Goal: Transaction & Acquisition: Subscribe to service/newsletter

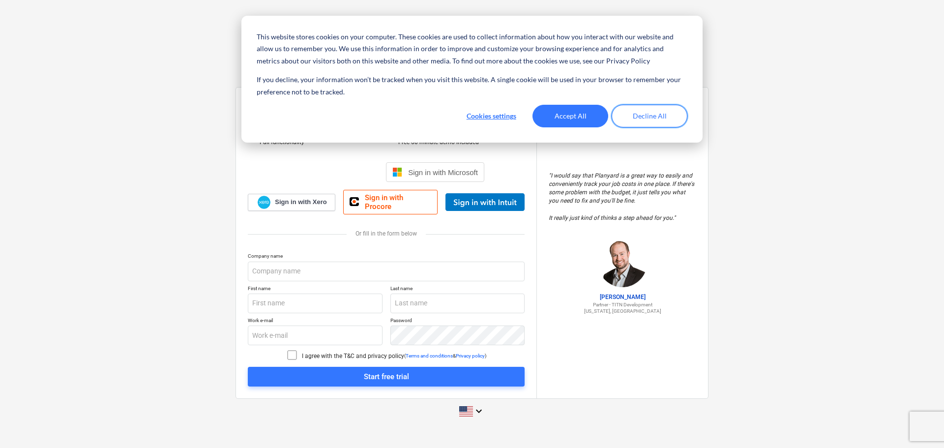
click at [628, 116] on button "Decline All" at bounding box center [650, 116] width 76 height 23
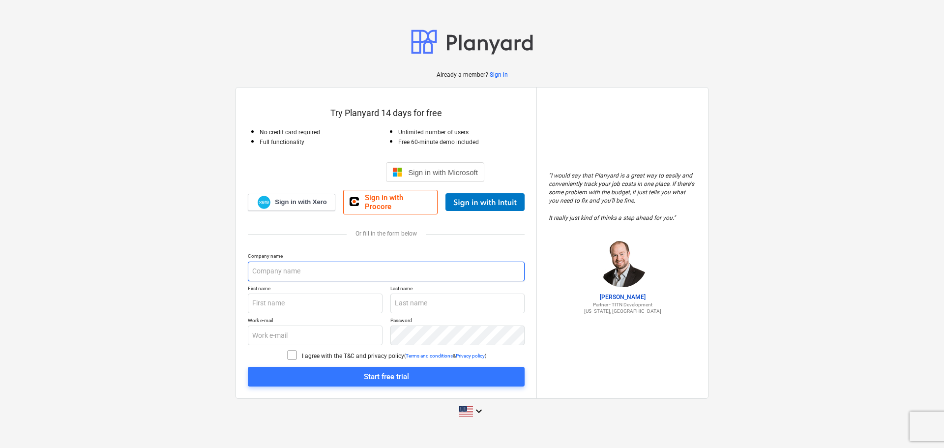
click at [413, 270] on input "text" at bounding box center [386, 272] width 277 height 20
type input "Maintenance Medics of [US_STATE]"
type input "[PERSON_NAME]"
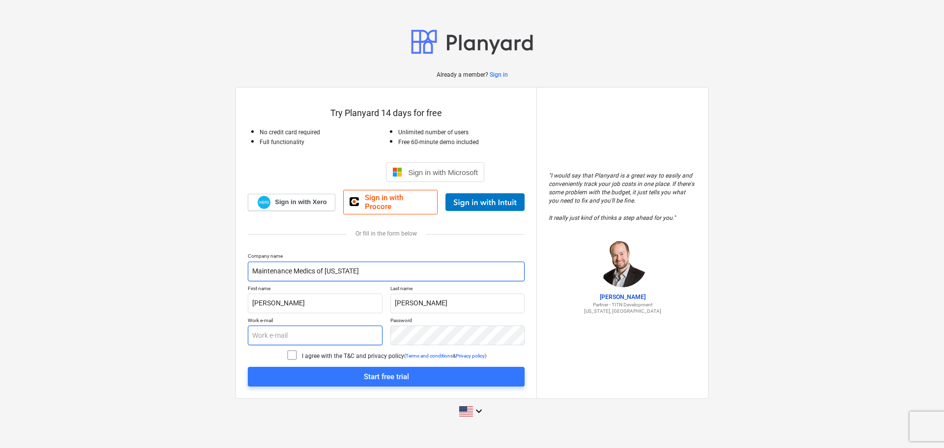
type input "[EMAIL_ADDRESS][DOMAIN_NAME]"
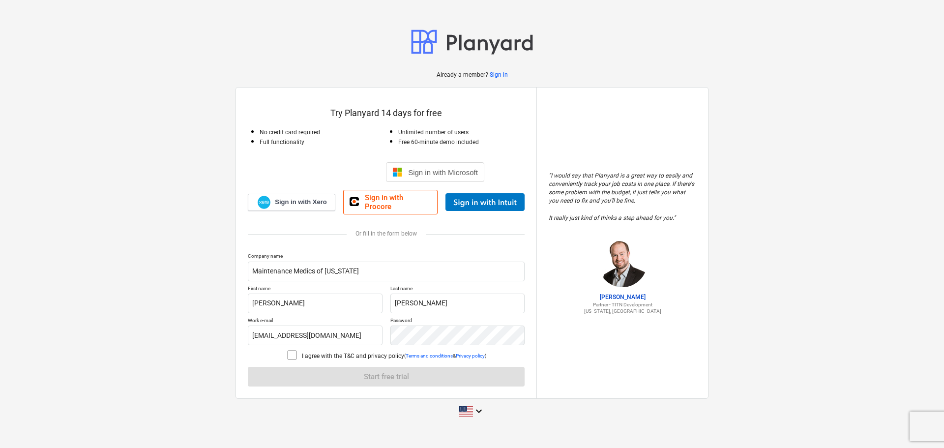
click at [295, 355] on div at bounding box center [294, 356] width 16 height 14
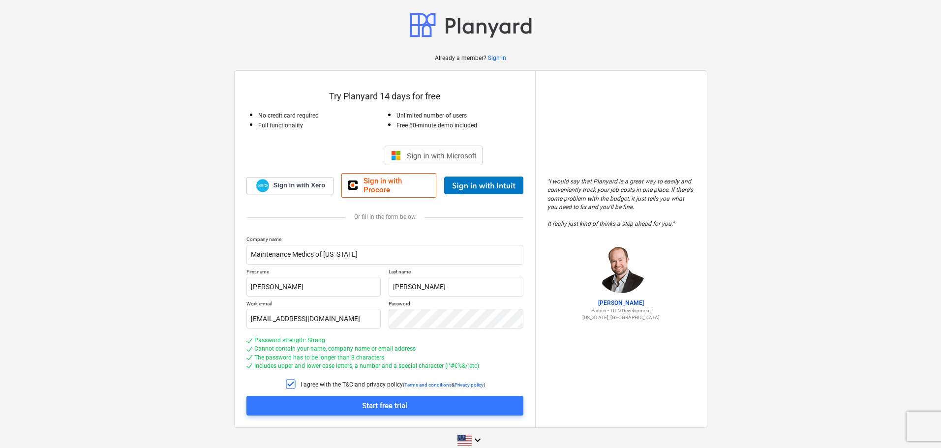
click at [333, 399] on span "Start free trial" at bounding box center [384, 405] width 253 height 13
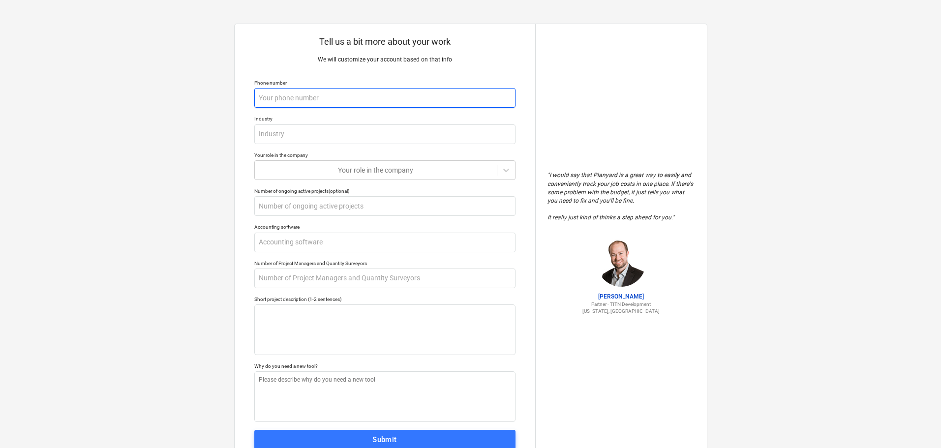
click at [327, 97] on input "text" at bounding box center [384, 98] width 261 height 20
type textarea "x"
type input "2"
type textarea "x"
type input "22"
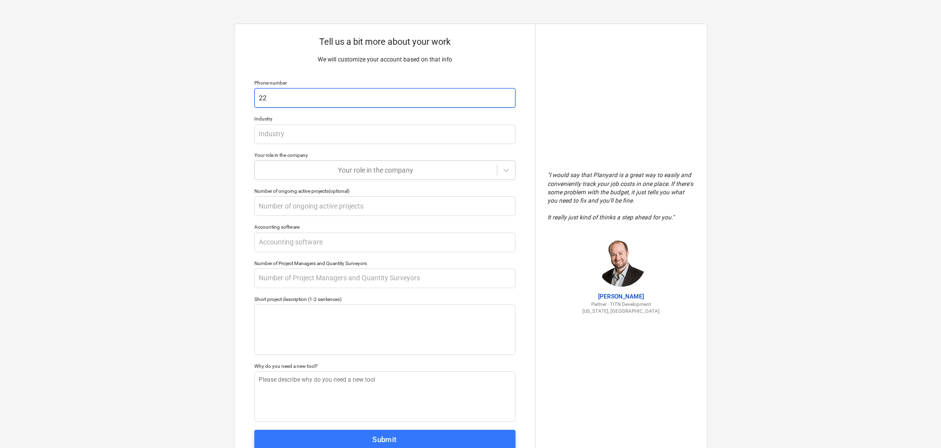
type textarea "x"
type input "225"
type textarea "x"
type input "2253"
type textarea "x"
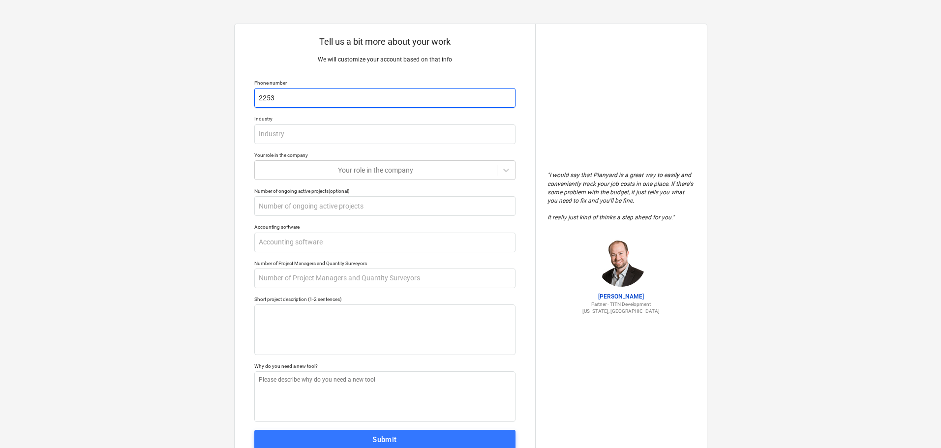
type input "22531"
type textarea "x"
type input "225316"
type textarea "x"
type input "2253166"
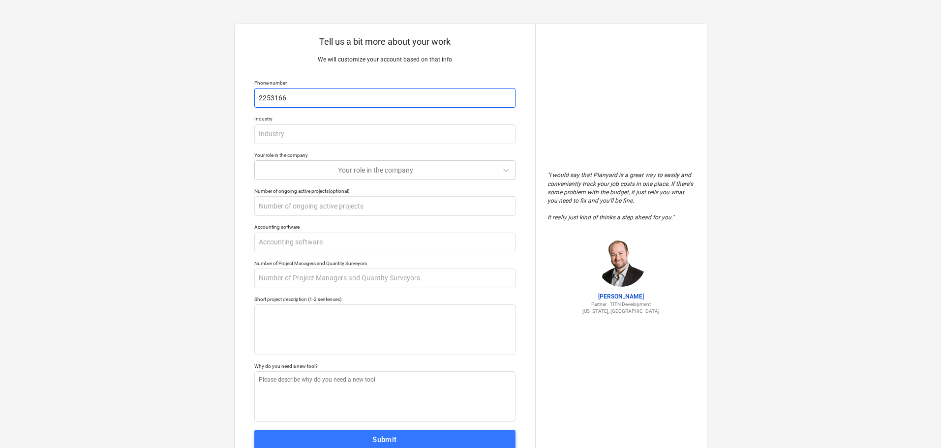
type textarea "x"
type input "22531667"
type textarea "x"
type input "225316671"
type textarea "x"
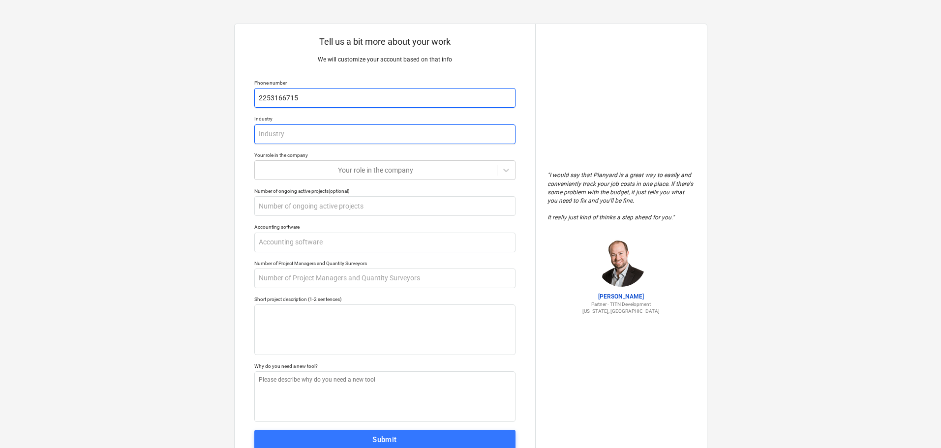
type input "2253166715"
click at [296, 125] on input "text" at bounding box center [384, 134] width 261 height 20
type textarea "x"
type input "H"
type textarea "x"
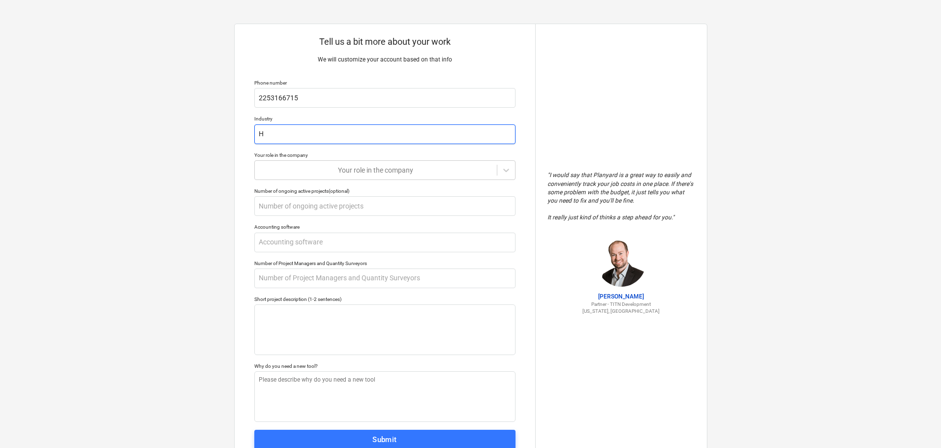
type input "HV"
type textarea "x"
type input "HVA"
type textarea "x"
type input "HVAC"
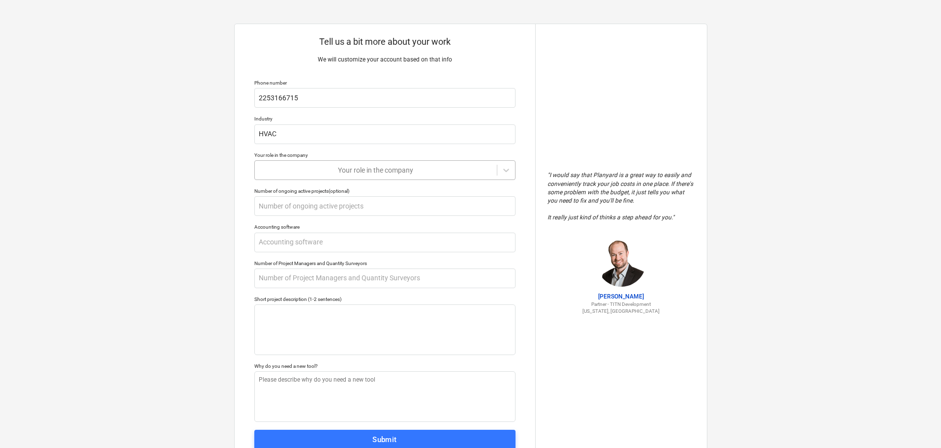
click at [349, 173] on div at bounding box center [376, 170] width 232 height 10
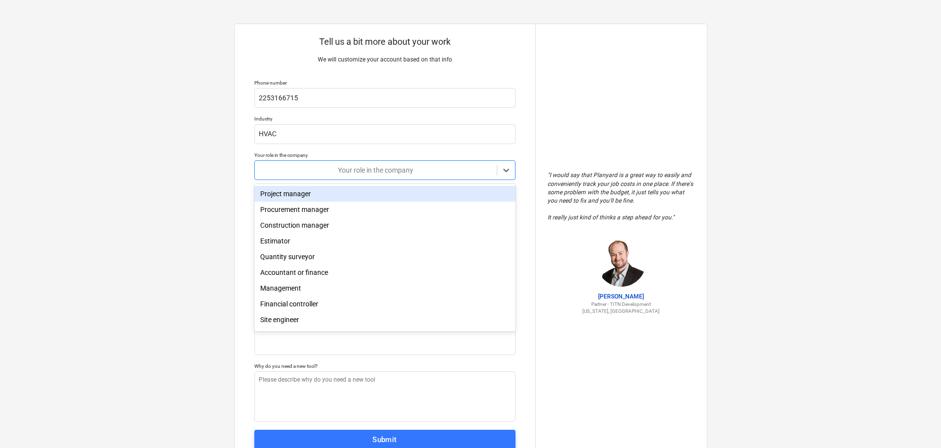
click at [276, 191] on div "Project manager" at bounding box center [384, 194] width 261 height 16
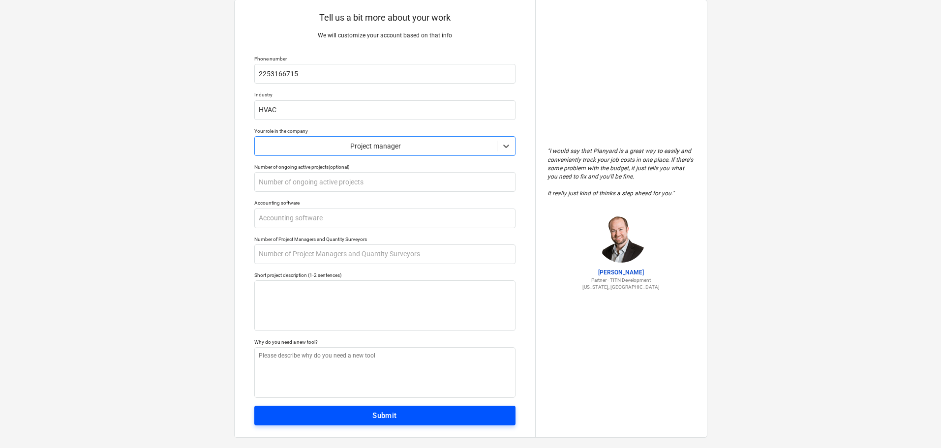
scroll to position [37, 0]
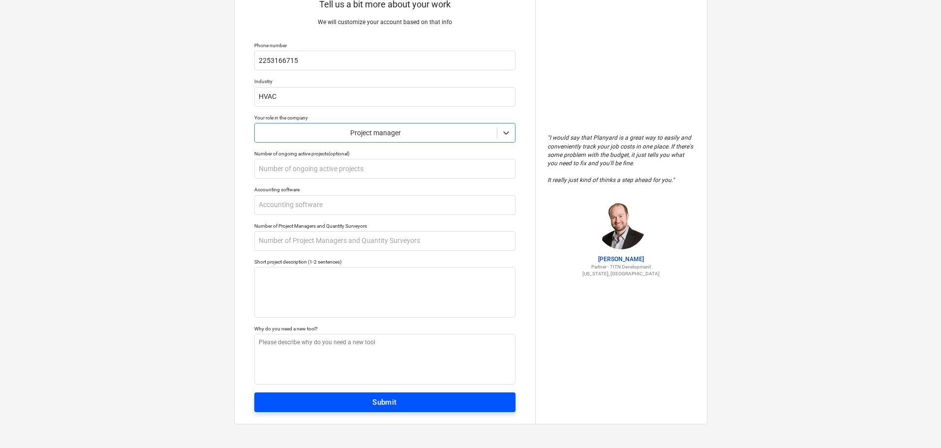
click at [413, 409] on span "Submit" at bounding box center [384, 402] width 239 height 13
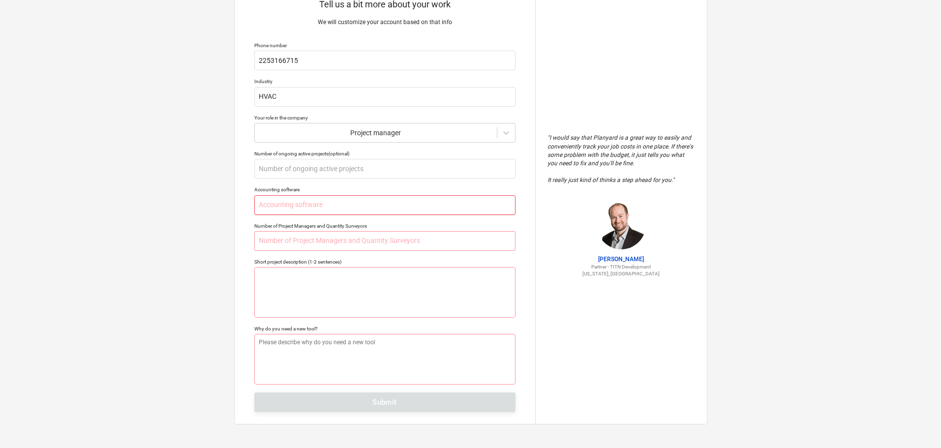
click at [279, 202] on input "text" at bounding box center [384, 205] width 261 height 20
type textarea "x"
type input "Q"
type textarea "x"
type input "Qu"
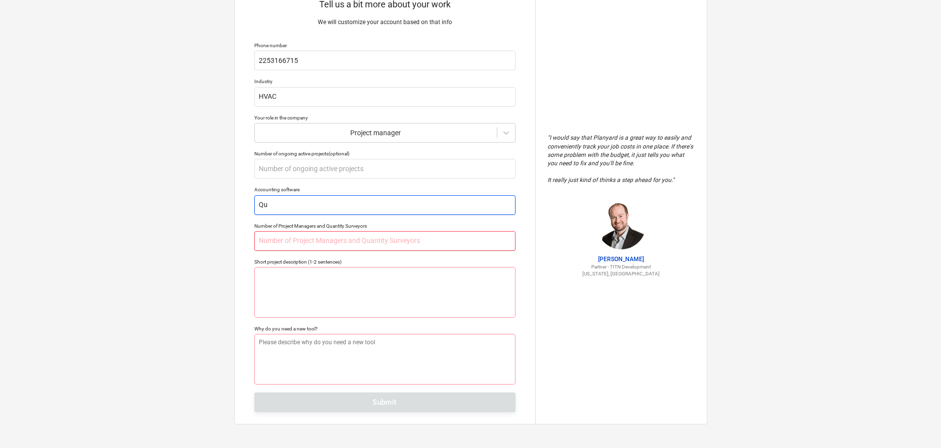
type textarea "x"
type input "Qui"
type textarea "x"
type input "Quic"
type textarea "x"
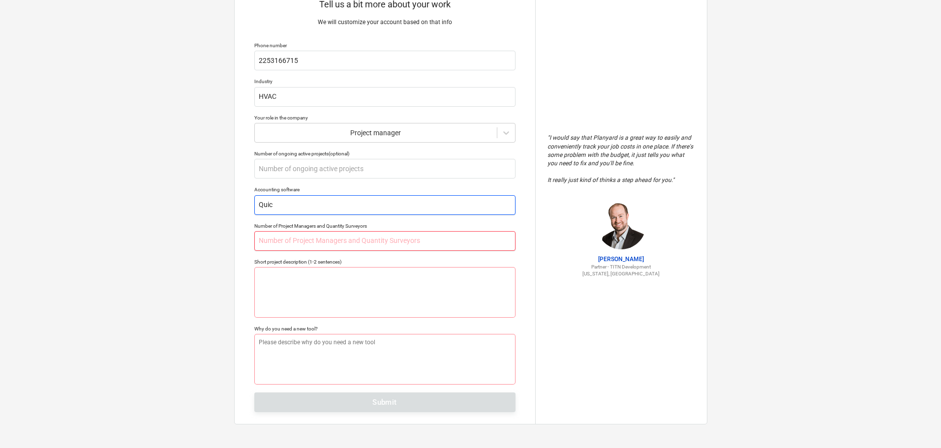
type input "Quick"
type textarea "x"
type input "Quickb"
type textarea "x"
type input "Quickbo"
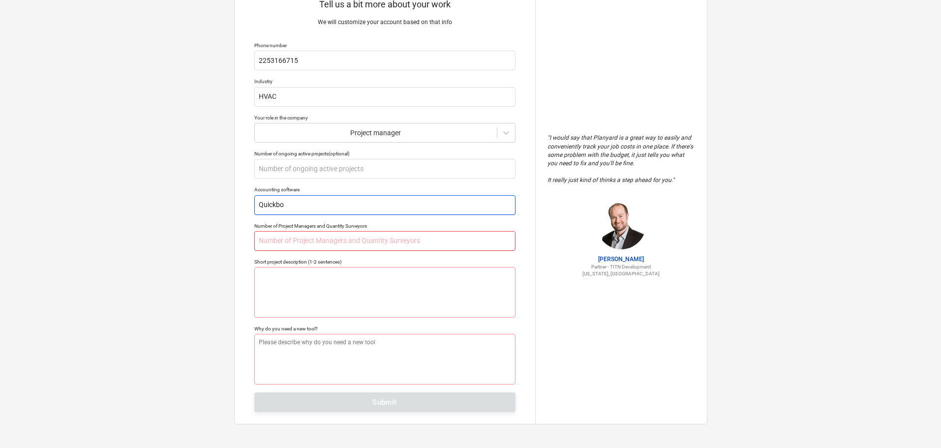
type textarea "x"
type input "Quickboo"
type textarea "x"
type input "Quickbook"
type textarea "x"
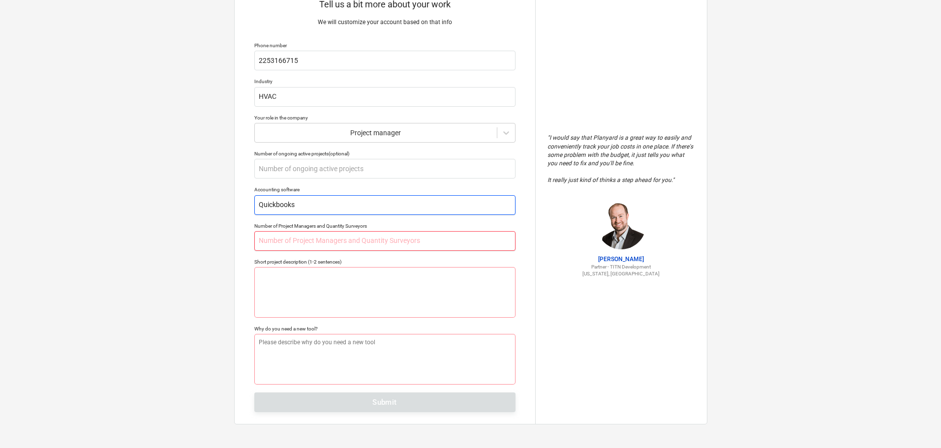
type input "Quickbooks"
click at [261, 243] on input "text" at bounding box center [384, 241] width 261 height 20
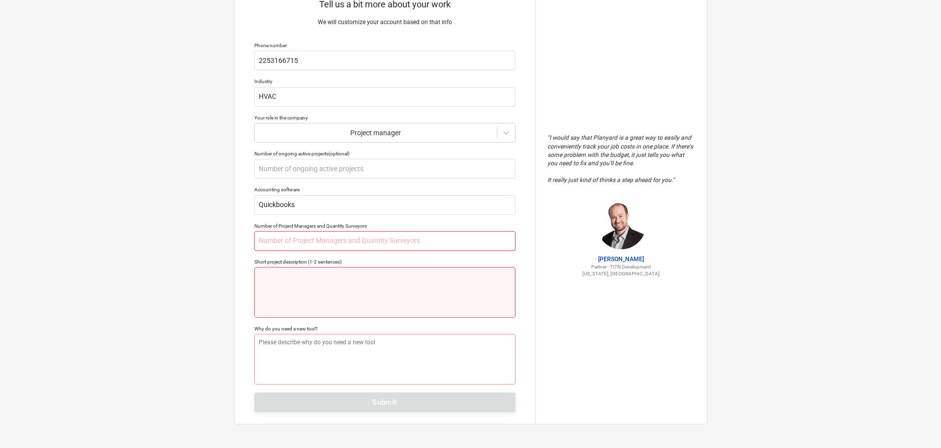
type textarea "x"
type input "1"
click at [289, 290] on textarea at bounding box center [384, 292] width 261 height 51
type textarea "x"
type textarea "W"
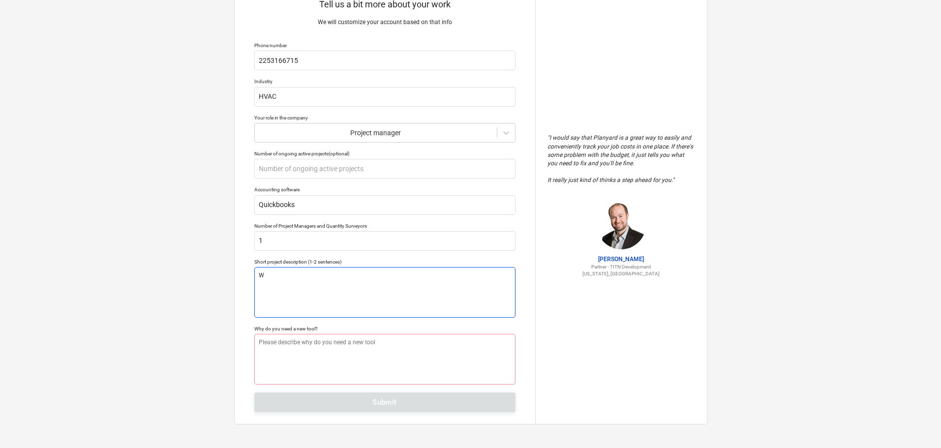
type textarea "x"
type textarea "We"
type textarea "x"
type textarea "We"
type textarea "x"
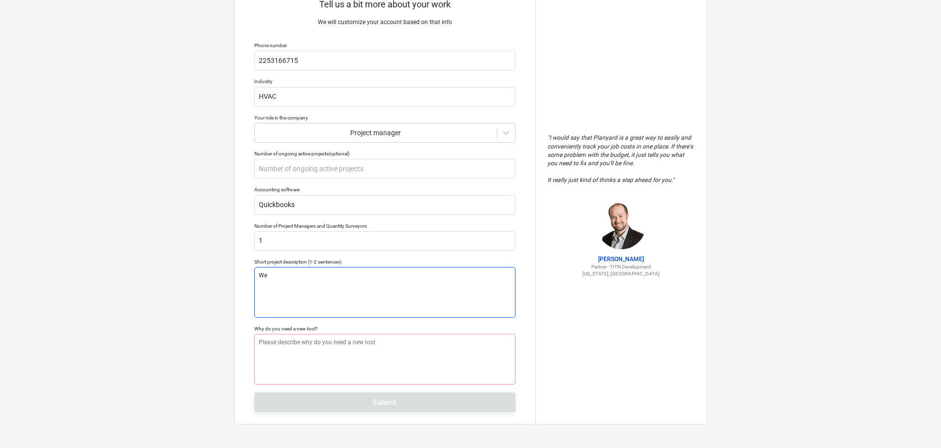
type textarea "We a"
type textarea "x"
type textarea "We ar"
type textarea "x"
type textarea "We are"
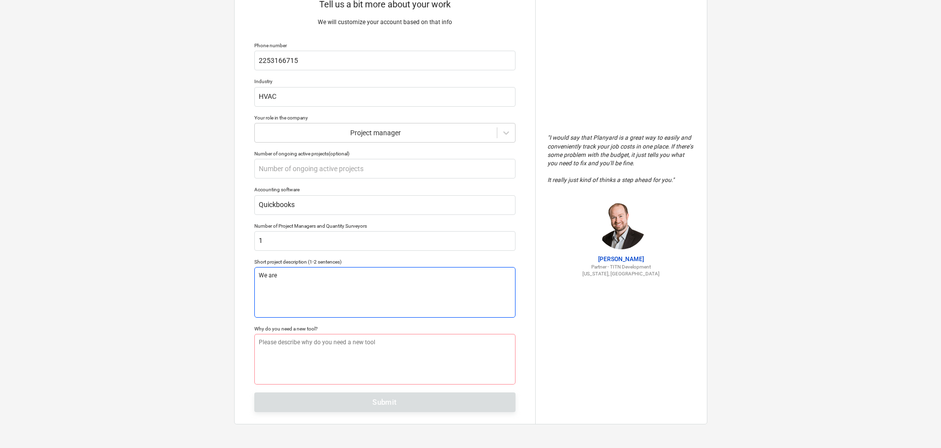
type textarea "x"
type textarea "We are"
type textarea "x"
type textarea "We are a"
type textarea "x"
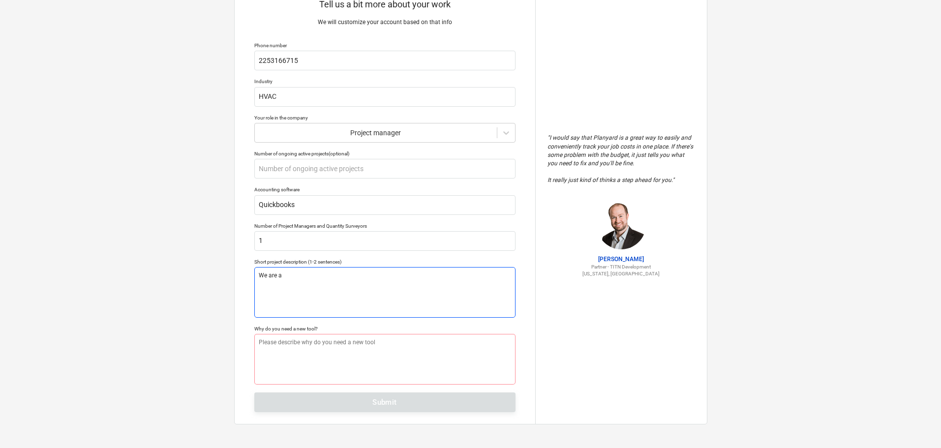
type textarea "We are a"
type textarea "x"
type textarea "We are a H"
type textarea "x"
type textarea "We are a HV"
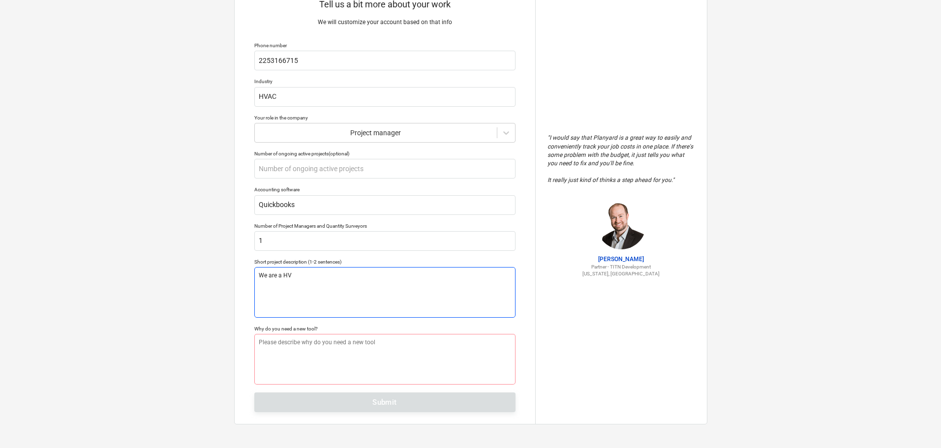
type textarea "x"
type textarea "We are a HVA"
type textarea "x"
type textarea "We are a HVAC"
type textarea "x"
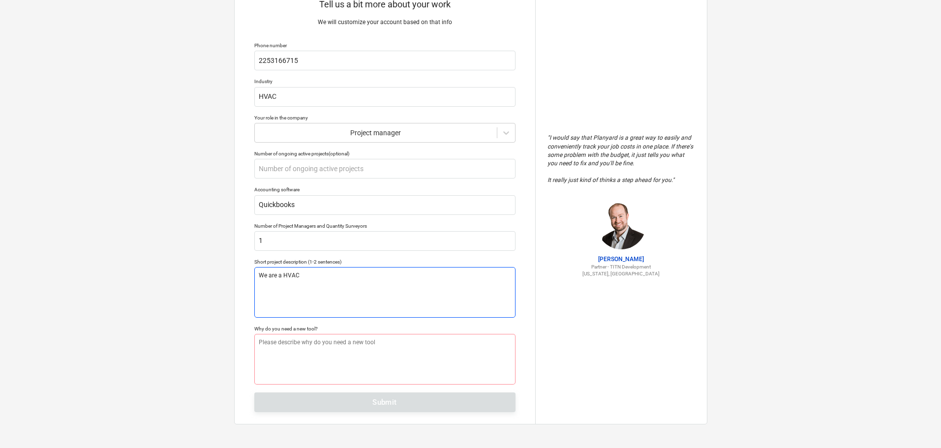
type textarea "We are a HVAC"
type textarea "x"
type textarea "We are a HVAC c"
type textarea "x"
type textarea "We are a HVAC co"
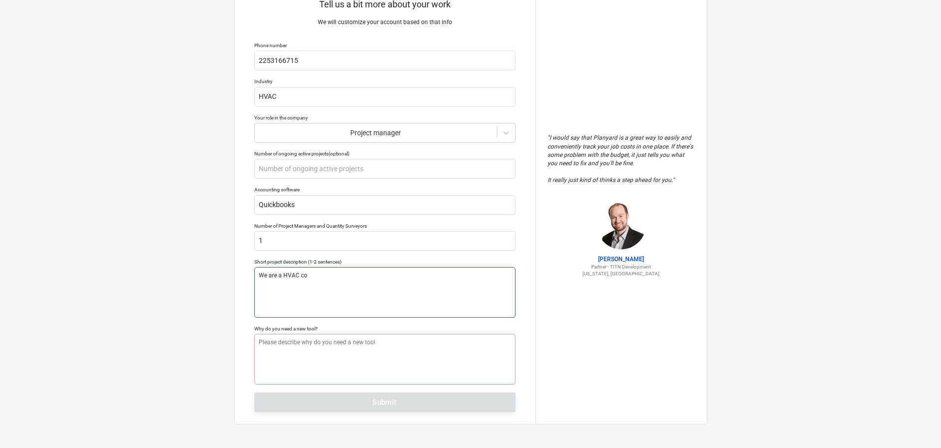
type textarea "x"
type textarea "We are a HVAC con"
type textarea "x"
type textarea "We are a HVAC cont"
type textarea "x"
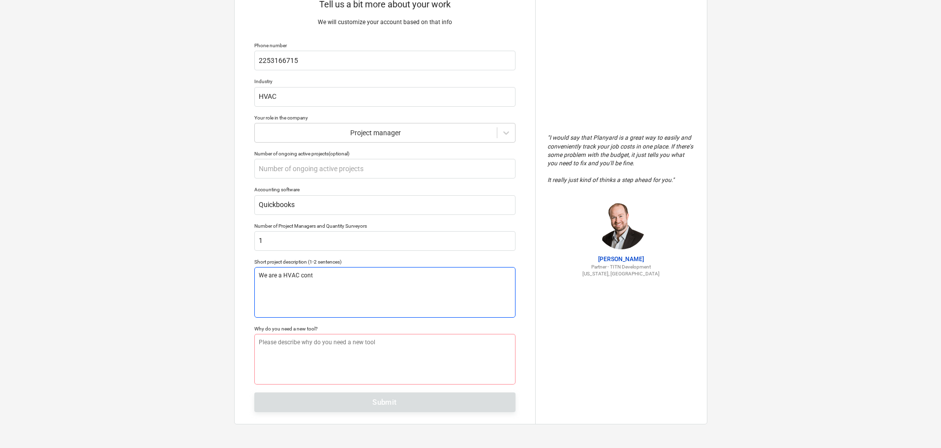
type textarea "We are a HVAC contr"
type textarea "x"
type textarea "We are a HVAC contra"
type textarea "x"
type textarea "We are a HVAC contrac"
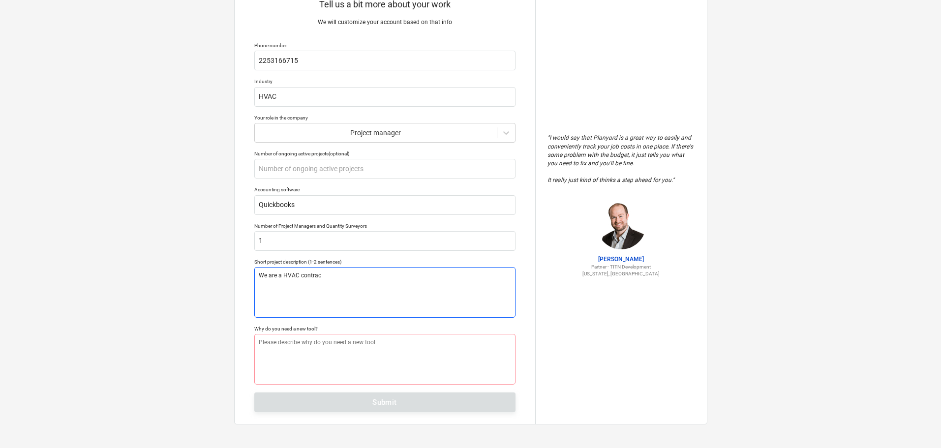
type textarea "x"
type textarea "We are a HVAC contract"
type textarea "x"
type textarea "We are a HVAC contracto"
type textarea "x"
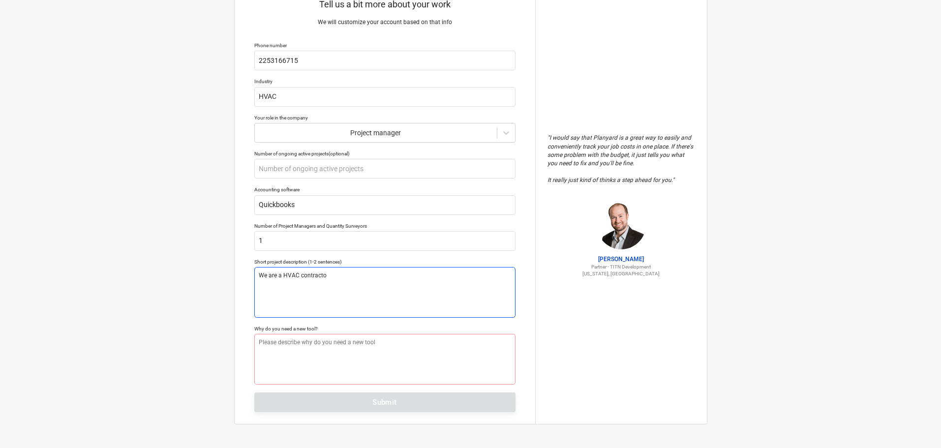
type textarea "We are a HVAC contractor"
type textarea "x"
type textarea "We are a HVAC contractors"
drag, startPoint x: 282, startPoint y: 277, endPoint x: 301, endPoint y: 295, distance: 26.8
click at [282, 277] on textarea "We are a HVAC contractors" at bounding box center [384, 292] width 261 height 51
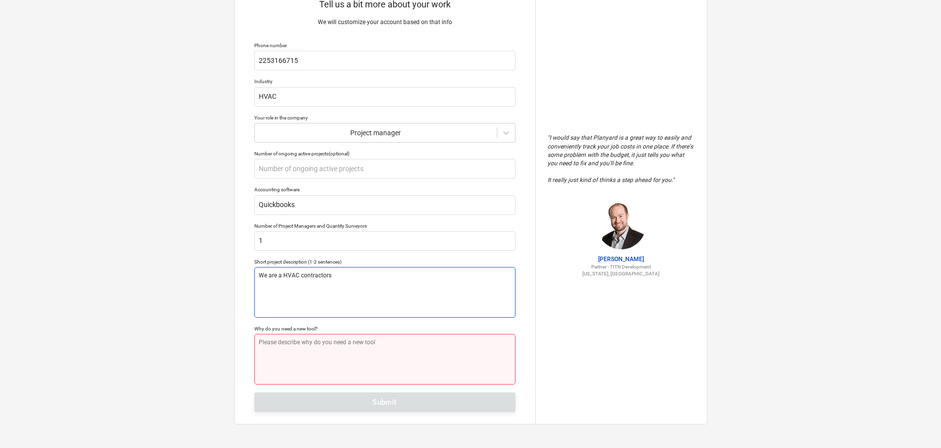
type textarea "x"
type textarea "We are aHVAC contractors"
type textarea "x"
type textarea "We are HVAC contractors"
click at [302, 369] on textarea at bounding box center [384, 359] width 261 height 51
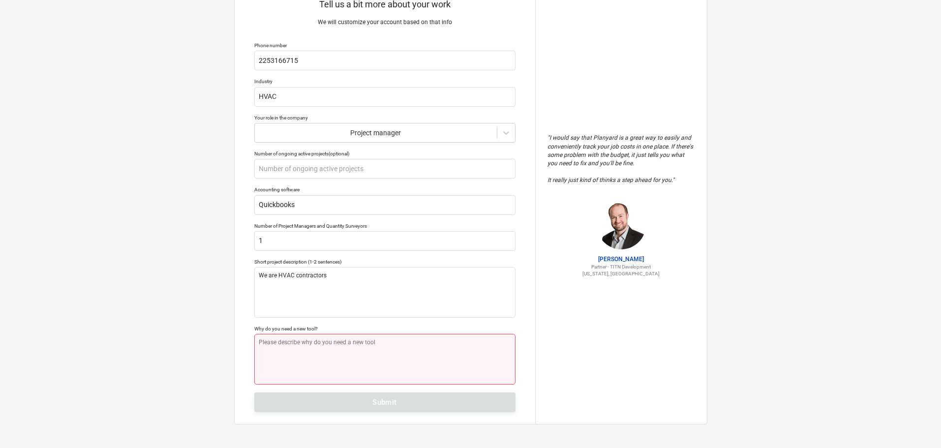
type textarea "x"
type textarea "E"
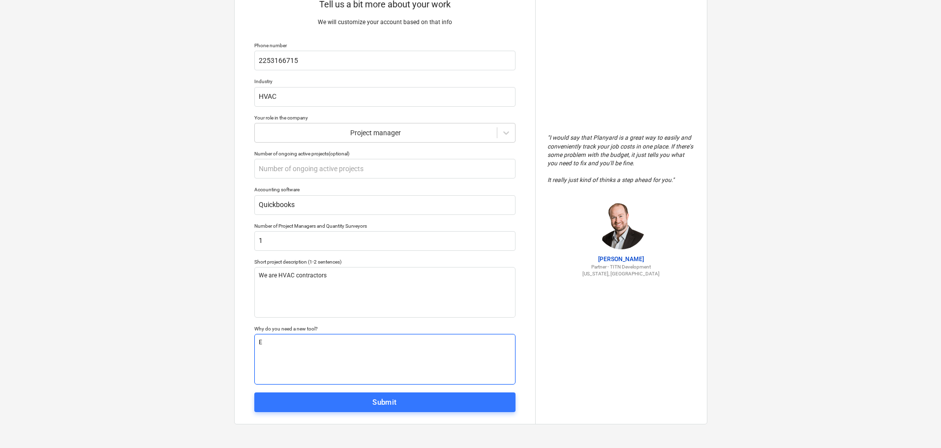
type textarea "x"
type textarea "Ex"
type textarea "x"
type textarea "Exp"
type textarea "x"
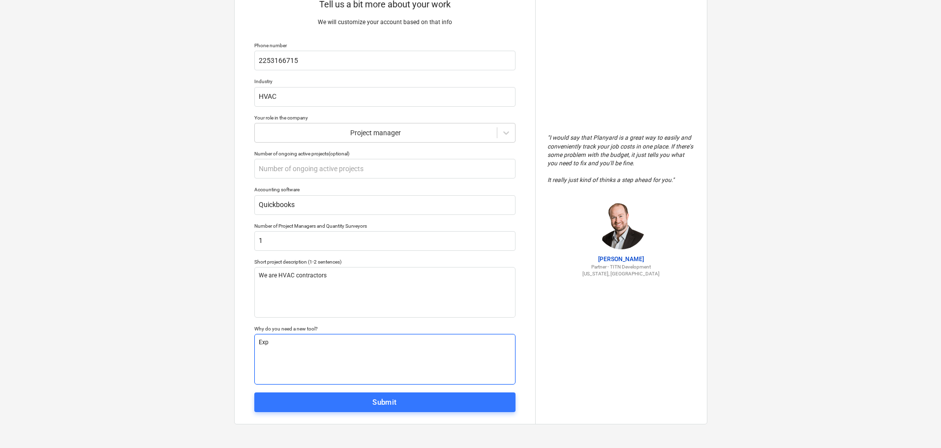
type textarea "Expa"
type textarea "x"
type textarea "Expan"
type textarea "x"
type textarea "Expans"
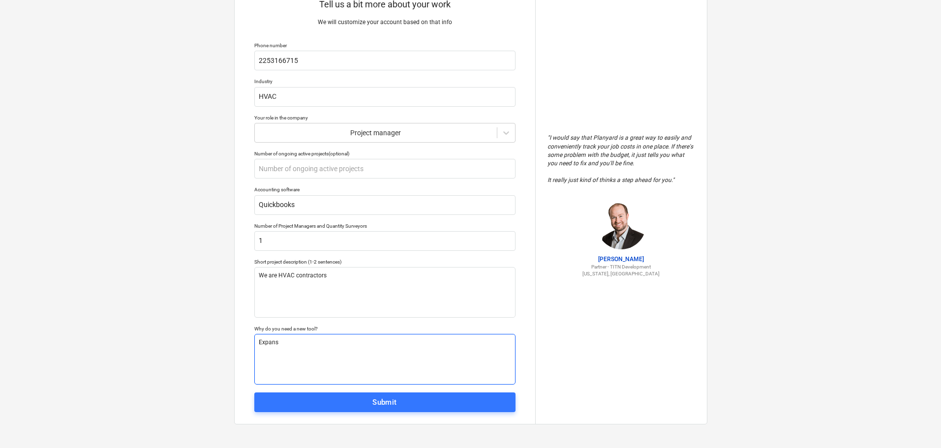
type textarea "x"
type textarea "Expansi"
type textarea "x"
type textarea "Expansio"
type textarea "x"
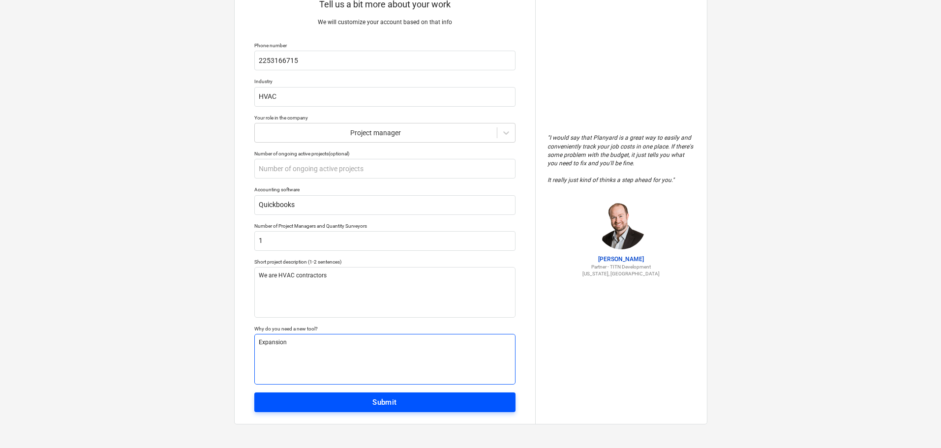
type textarea "Expansion"
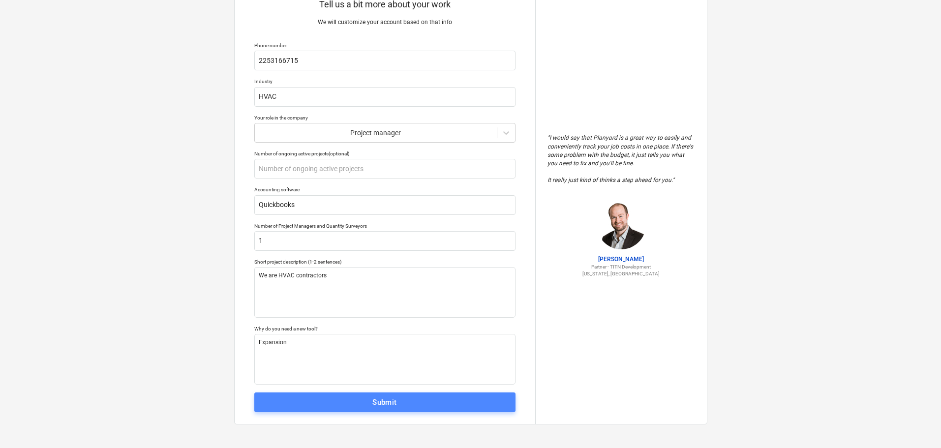
click at [420, 408] on span "Submit" at bounding box center [384, 402] width 239 height 13
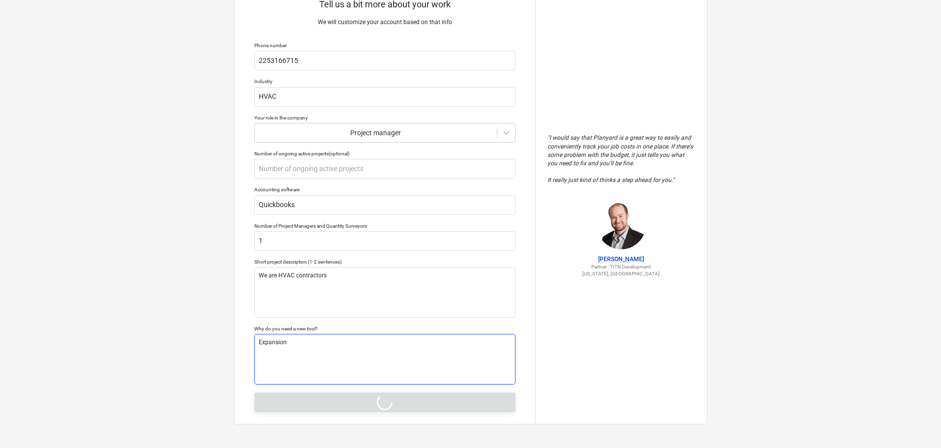
type textarea "x"
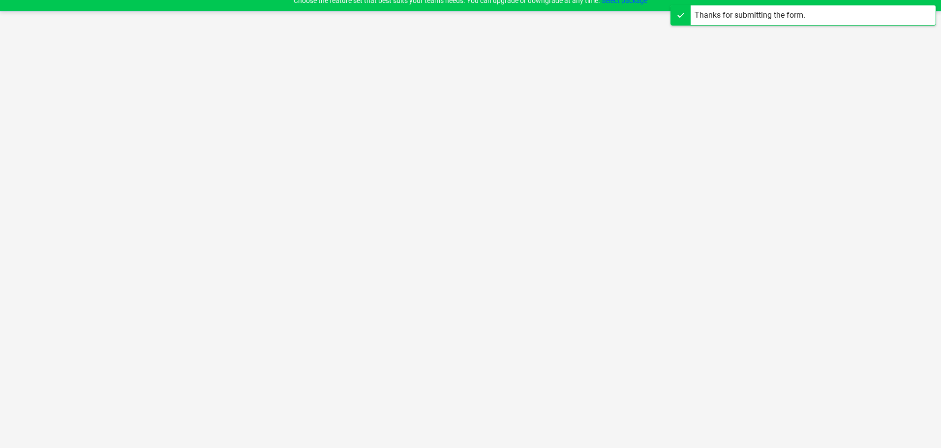
scroll to position [9, 0]
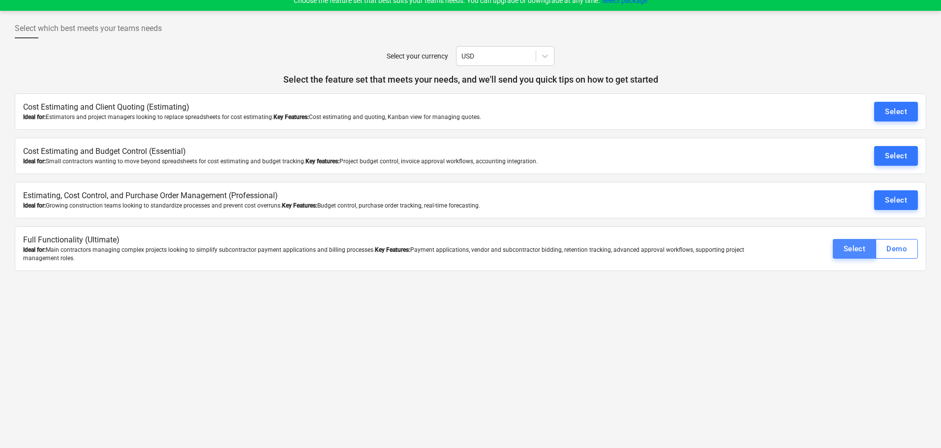
click at [847, 252] on div "Select" at bounding box center [854, 248] width 22 height 13
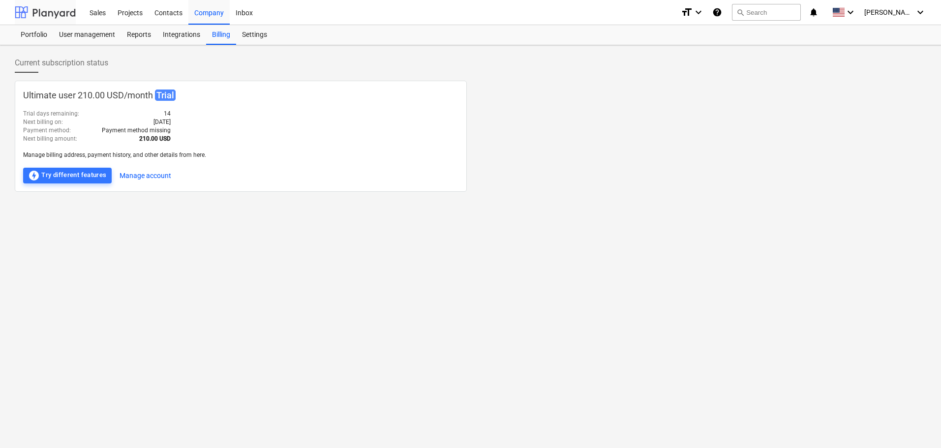
click at [49, 3] on div at bounding box center [45, 12] width 61 height 25
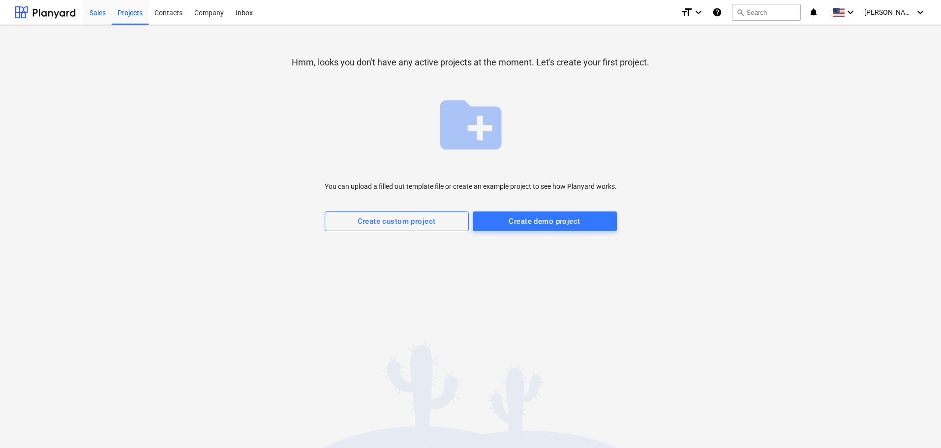
click at [104, 14] on div "Sales" at bounding box center [98, 12] width 28 height 25
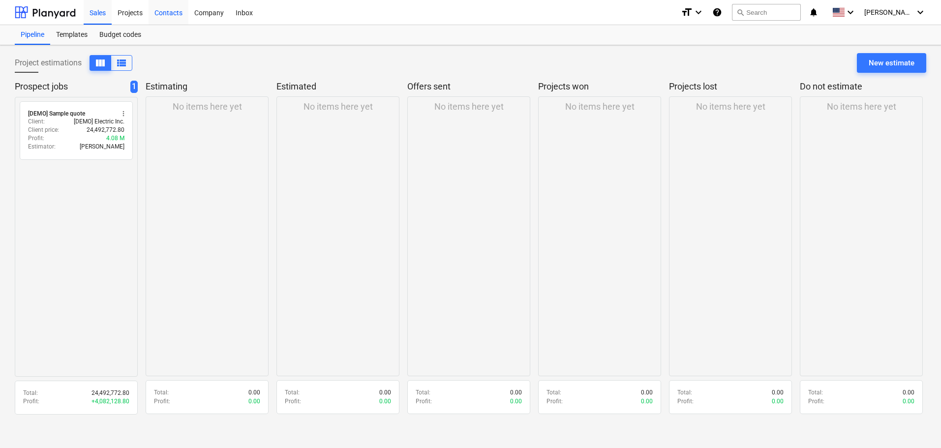
click at [172, 15] on div "Contacts" at bounding box center [168, 12] width 40 height 25
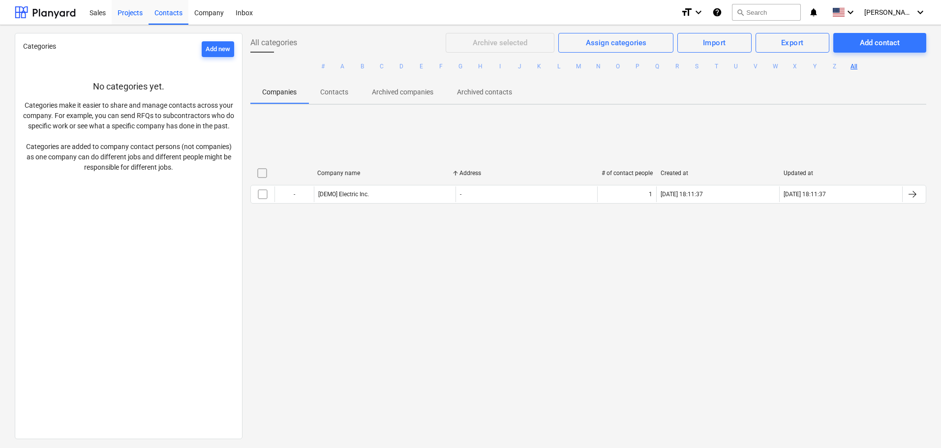
click at [139, 9] on div "Projects" at bounding box center [130, 12] width 37 height 25
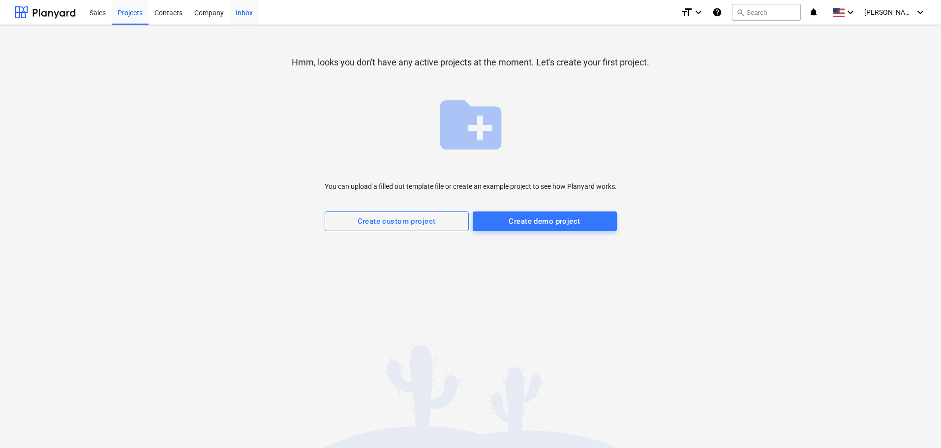
click at [247, 10] on div "Inbox" at bounding box center [244, 12] width 29 height 25
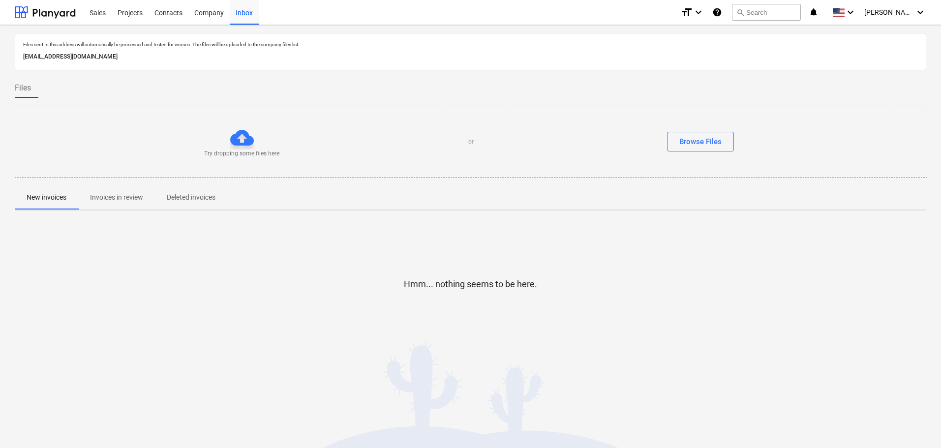
drag, startPoint x: 209, startPoint y: 21, endPoint x: 203, endPoint y: 25, distance: 6.8
click at [208, 22] on div "Company" at bounding box center [208, 12] width 41 height 25
